Goal: Transaction & Acquisition: Obtain resource

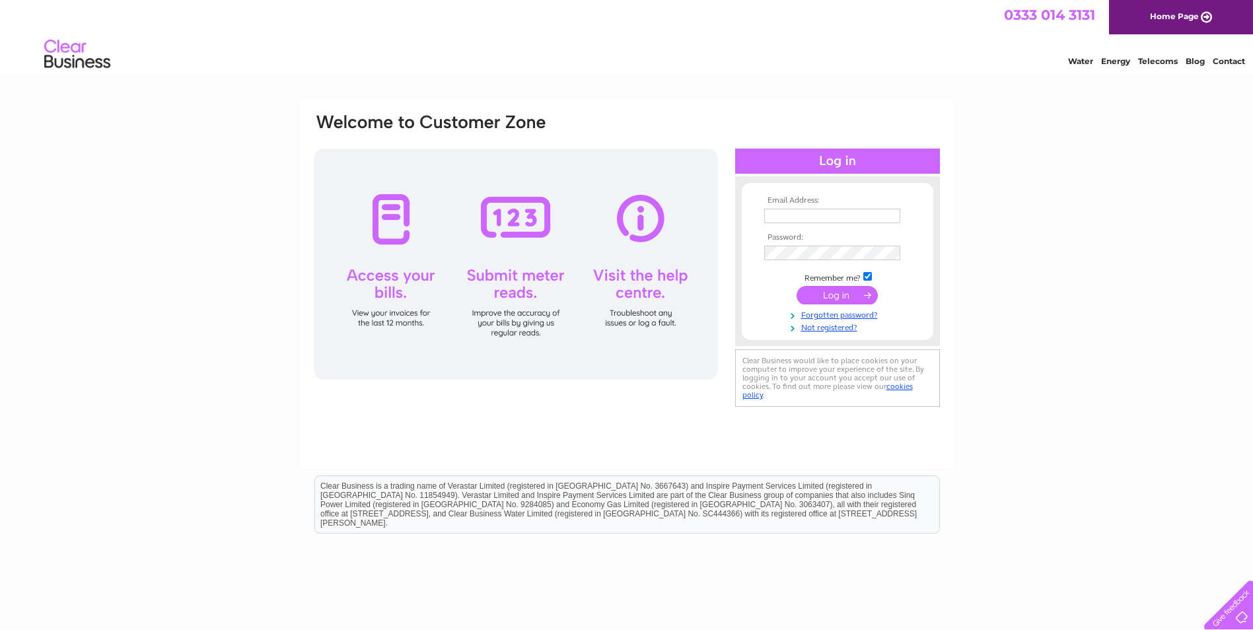
type input "[PERSON_NAME][EMAIL_ADDRESS][PERSON_NAME][DOMAIN_NAME]"
click at [841, 300] on input "submit" at bounding box center [836, 295] width 81 height 18
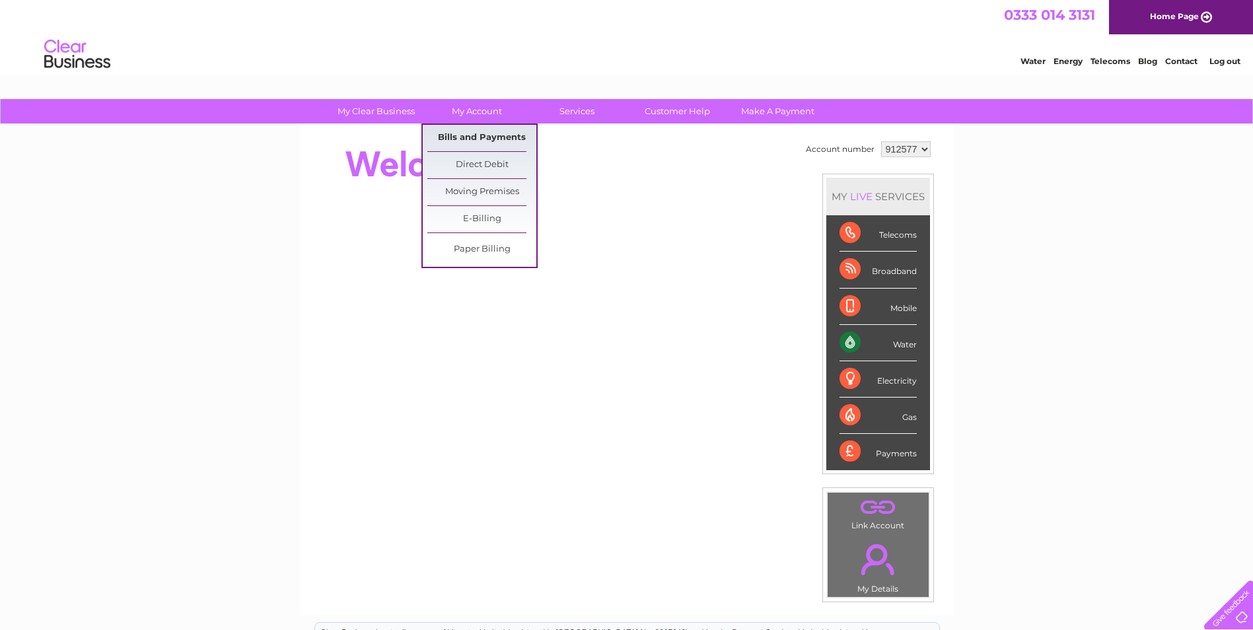
click at [474, 138] on link "Bills and Payments" at bounding box center [481, 138] width 109 height 26
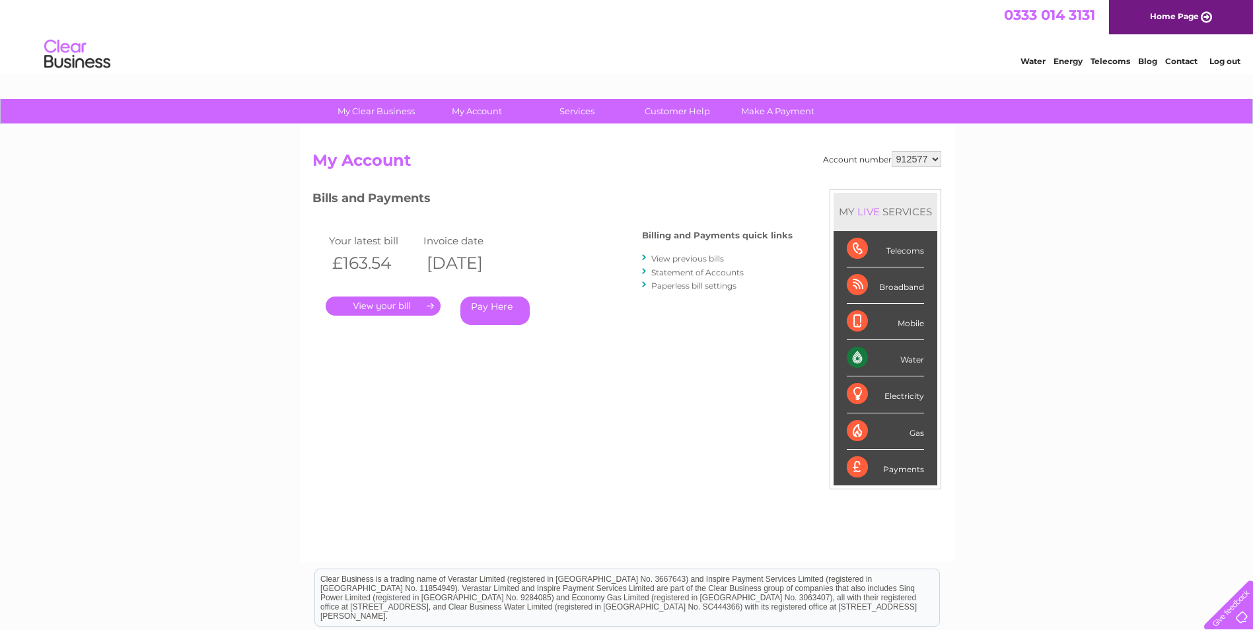
click at [407, 304] on link "." at bounding box center [383, 305] width 115 height 19
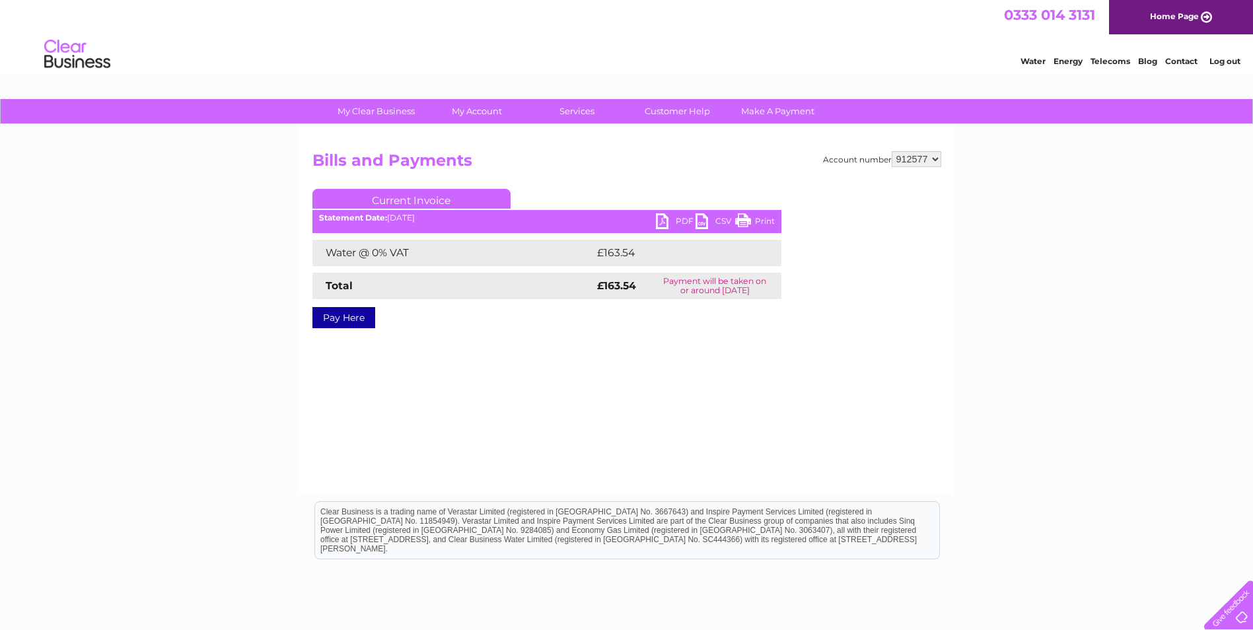
click at [675, 217] on link "PDF" at bounding box center [676, 222] width 40 height 19
